Goal: Task Accomplishment & Management: Use online tool/utility

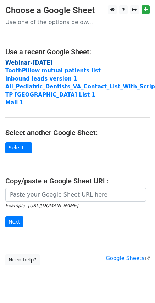
click at [34, 61] on strong "Webinar-[DATE]" at bounding box center [29, 63] width 48 height 6
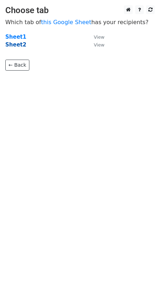
click at [15, 45] on strong "Sheet2" at bounding box center [15, 45] width 21 height 6
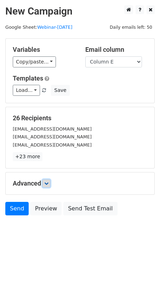
click at [49, 184] on icon at bounding box center [46, 183] width 4 height 4
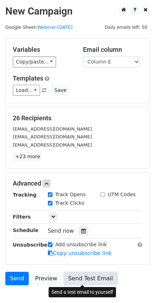
click at [85, 280] on link "Send Test Email" at bounding box center [91, 278] width 54 height 13
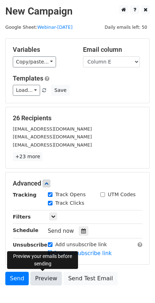
click at [43, 279] on link "Preview" at bounding box center [46, 278] width 31 height 13
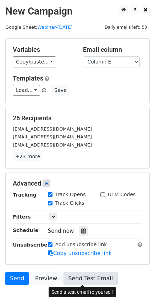
click at [83, 279] on link "Send Test Email" at bounding box center [91, 278] width 54 height 13
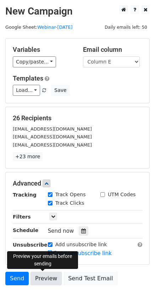
click at [42, 280] on link "Preview" at bounding box center [46, 278] width 31 height 13
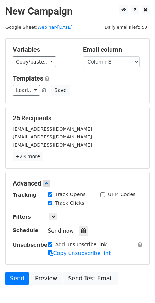
click at [65, 291] on body "New Campaign Daily emails left: 50 Google Sheet: Webinar-September 4th Variable…" at bounding box center [77, 161] width 155 height 312
click at [73, 75] on h5 "Templates" at bounding box center [78, 79] width 130 height 8
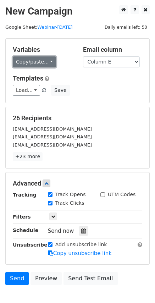
click at [46, 60] on link "Copy/paste..." at bounding box center [34, 61] width 43 height 11
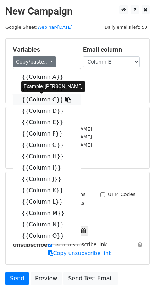
click at [33, 101] on link "{{Column C}}" at bounding box center [46, 99] width 67 height 11
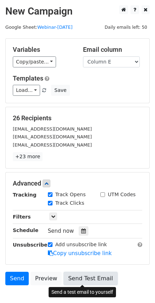
click at [77, 279] on link "Send Test Email" at bounding box center [91, 278] width 54 height 13
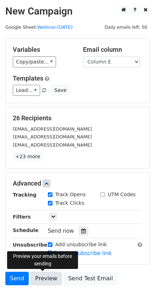
click at [43, 279] on link "Preview" at bounding box center [46, 278] width 31 height 13
click at [45, 276] on link "Preview" at bounding box center [46, 278] width 31 height 13
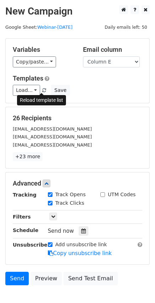
click at [43, 90] on link at bounding box center [45, 90] width 6 height 5
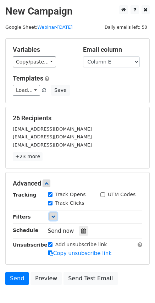
click at [53, 217] on icon at bounding box center [53, 216] width 4 height 4
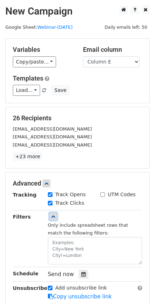
click at [53, 217] on icon at bounding box center [53, 216] width 4 height 4
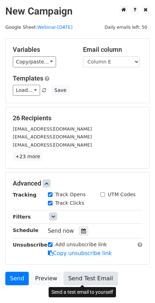
click at [75, 278] on link "Send Test Email" at bounding box center [91, 278] width 54 height 13
click at [78, 277] on link "Send Test Email" at bounding box center [91, 278] width 54 height 13
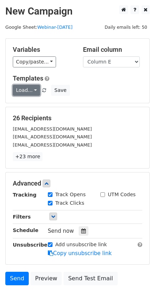
click at [34, 89] on link "Load..." at bounding box center [26, 90] width 27 height 11
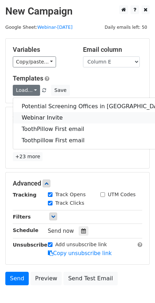
click at [35, 117] on link "Webinar Invite" at bounding box center [94, 117] width 162 height 11
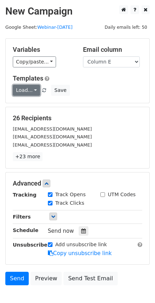
click at [33, 90] on link "Load..." at bounding box center [26, 90] width 27 height 11
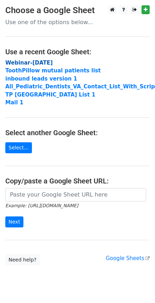
click at [36, 65] on strong "Webinar-[DATE]" at bounding box center [29, 63] width 48 height 6
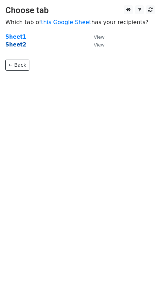
click at [10, 45] on strong "Sheet2" at bounding box center [15, 45] width 21 height 6
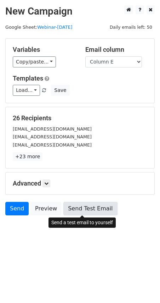
click at [81, 211] on link "Send Test Email" at bounding box center [91, 208] width 54 height 13
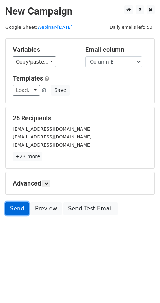
click at [15, 210] on link "Send" at bounding box center [16, 208] width 23 height 13
